Goal: Find specific page/section: Find specific page/section

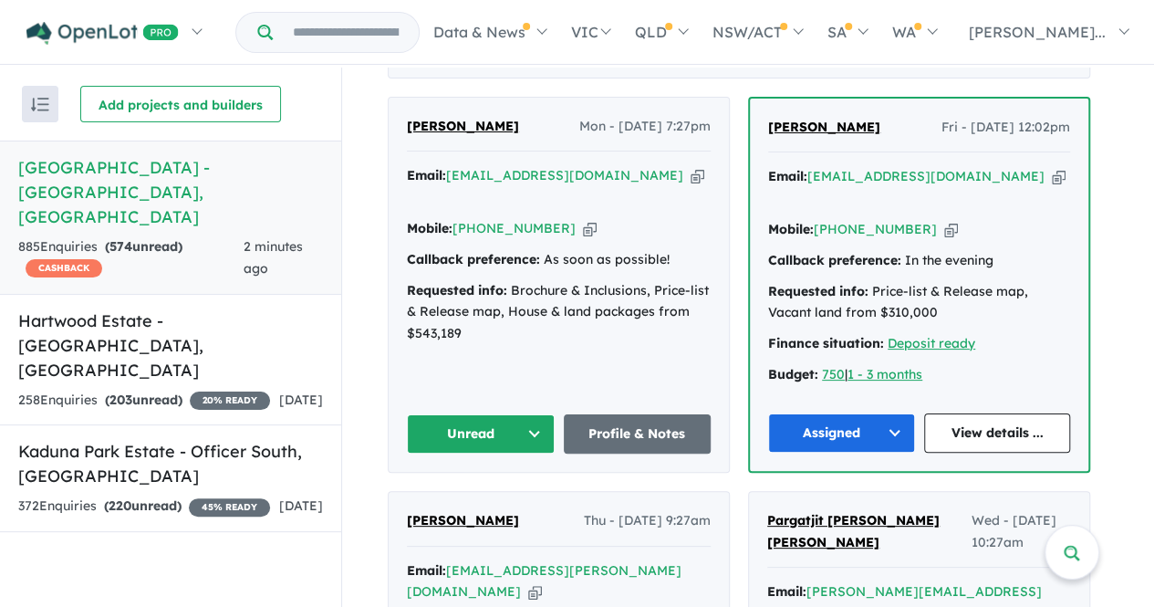
scroll to position [805, 0]
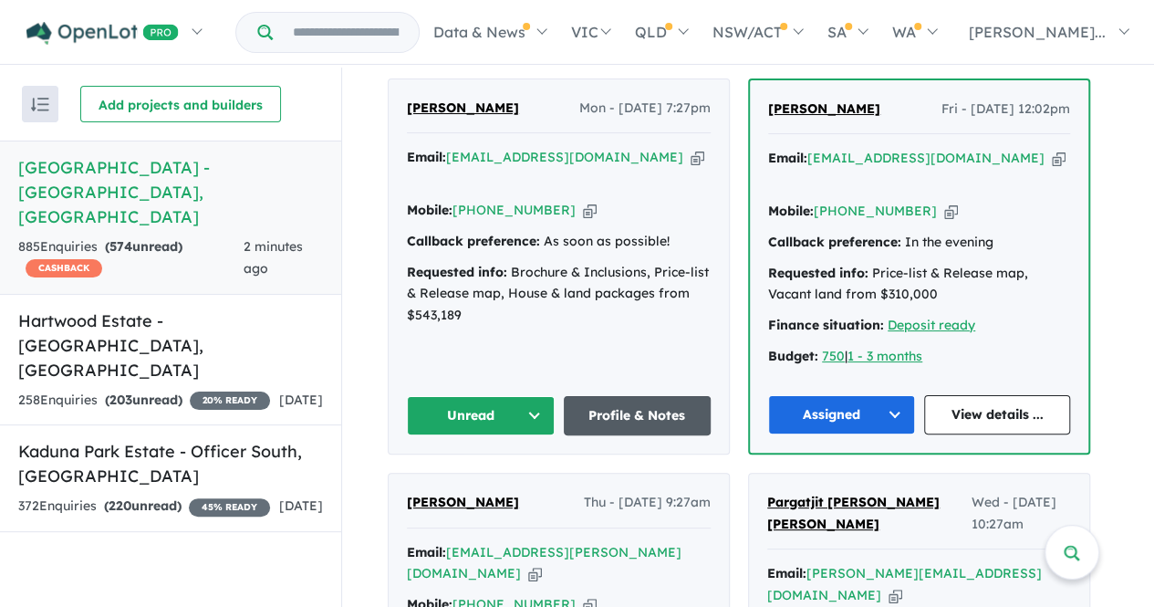
click at [651, 396] on link "Profile & Notes" at bounding box center [638, 415] width 148 height 39
click at [491, 396] on button "Unread" at bounding box center [481, 415] width 148 height 39
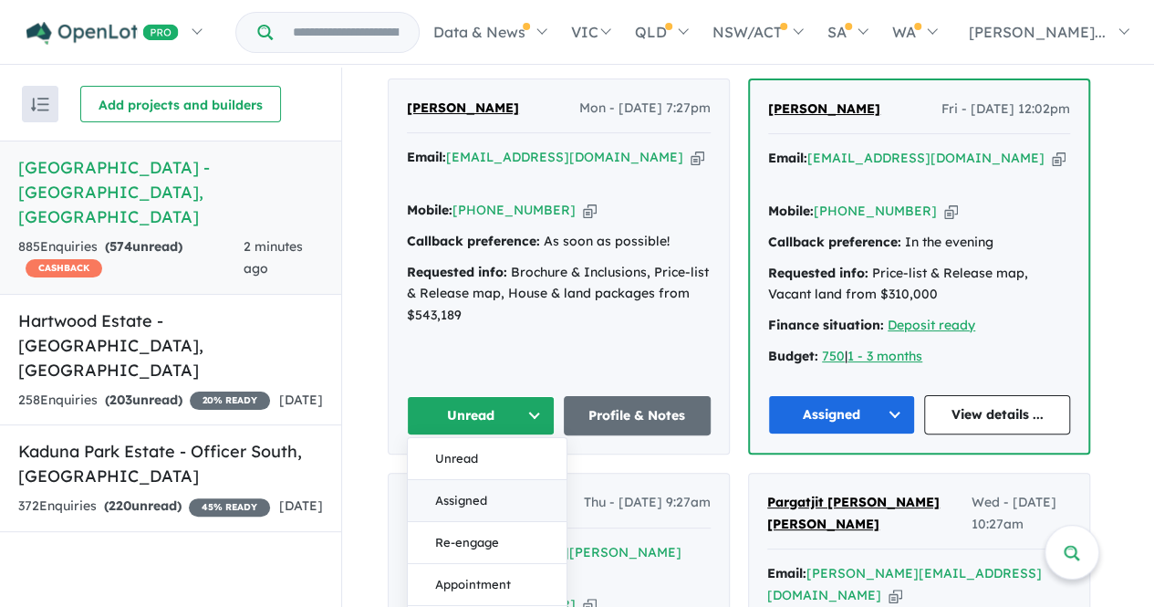
click at [487, 479] on button "Assigned" at bounding box center [487, 500] width 159 height 42
